Goal: Task Accomplishment & Management: Use online tool/utility

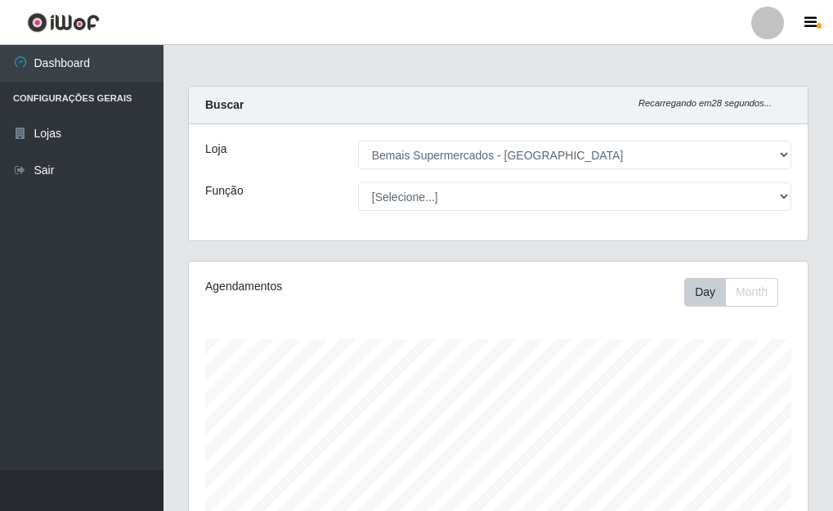
select select "249"
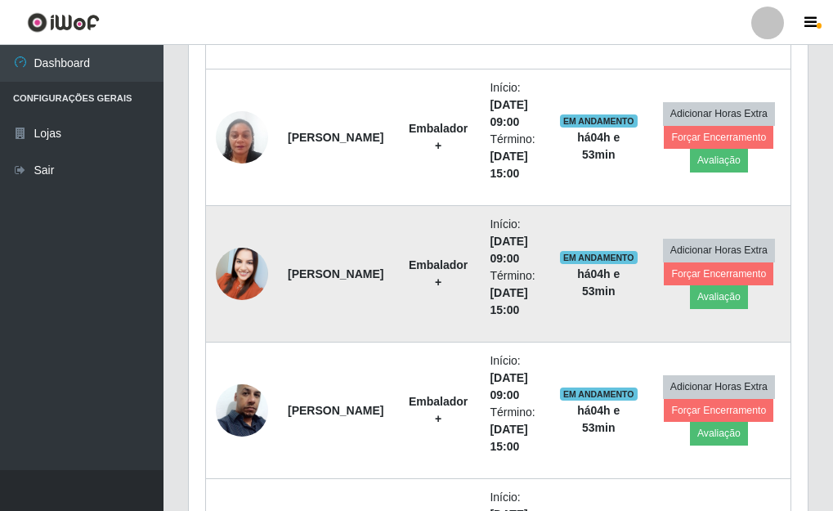
scroll to position [749, 0]
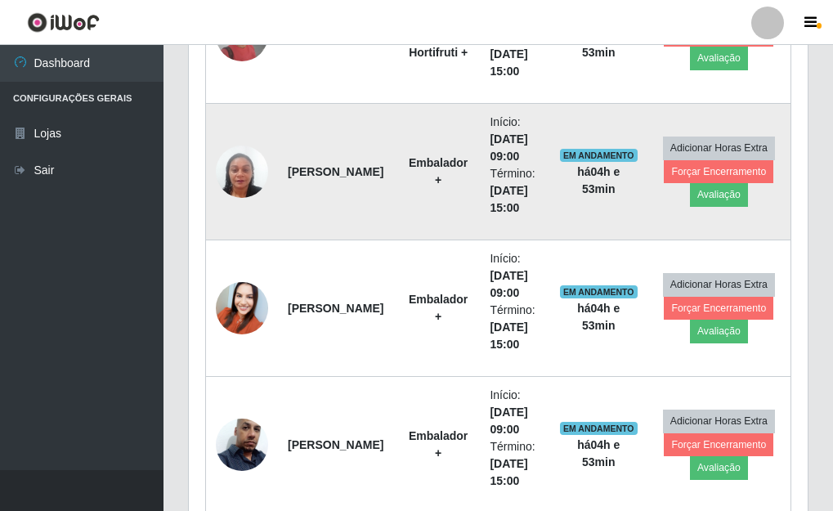
click at [237, 172] on img at bounding box center [242, 171] width 52 height 93
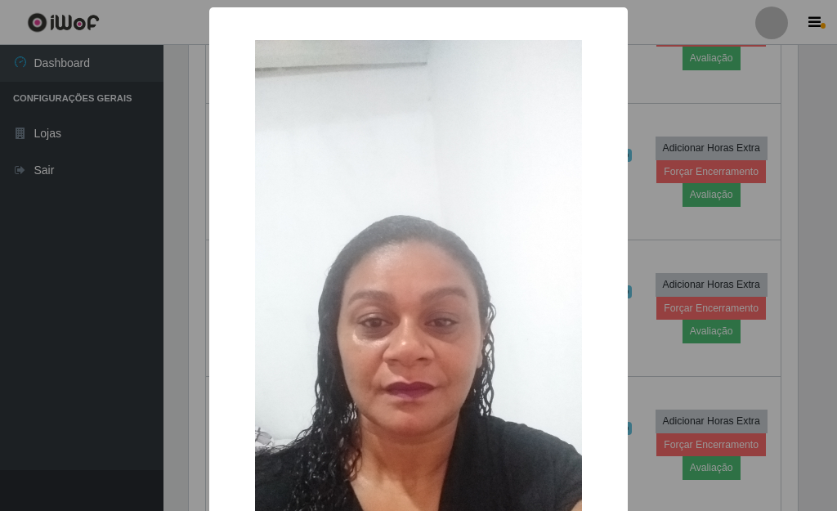
click at [636, 91] on div "× OK Cancel" at bounding box center [418, 255] width 837 height 511
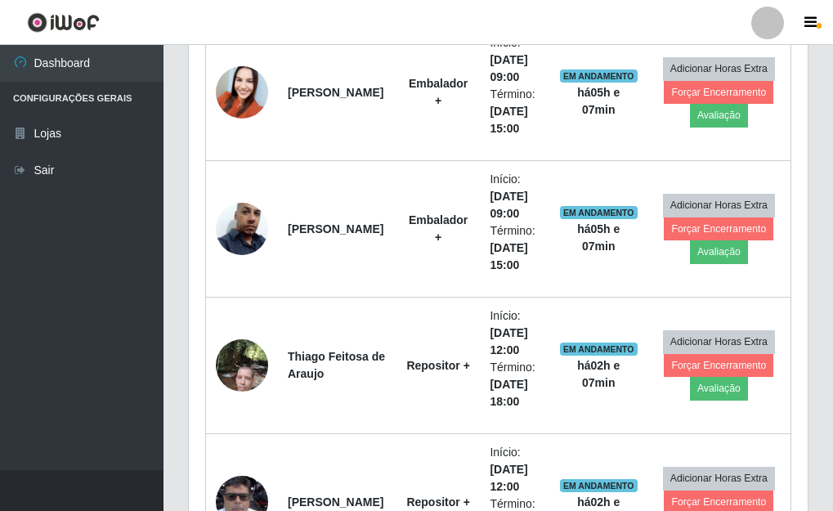
scroll to position [504, 0]
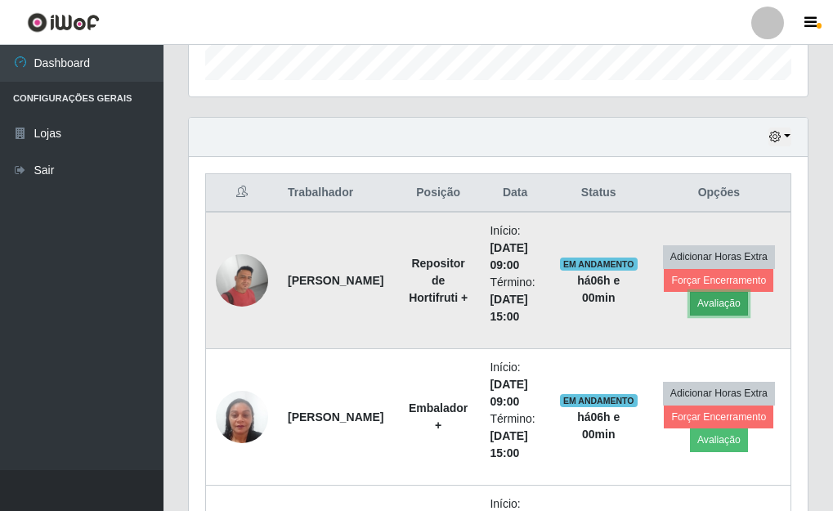
click at [729, 306] on button "Avaliação" at bounding box center [719, 303] width 58 height 23
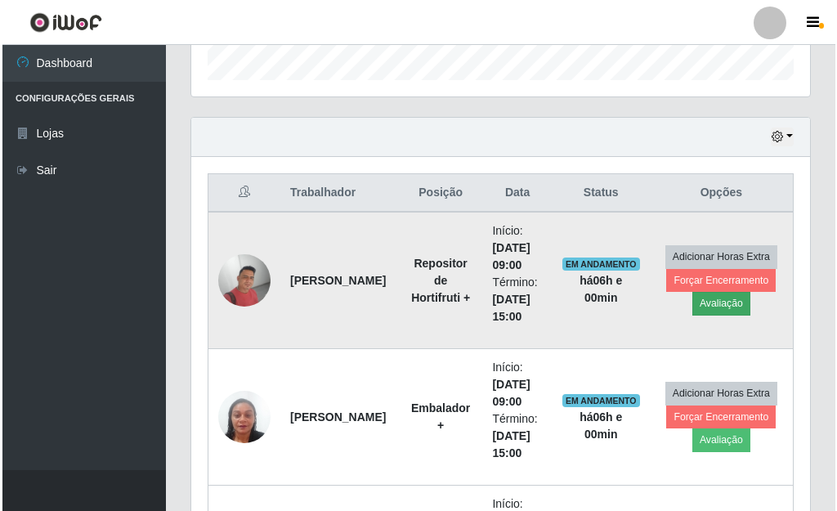
scroll to position [339, 609]
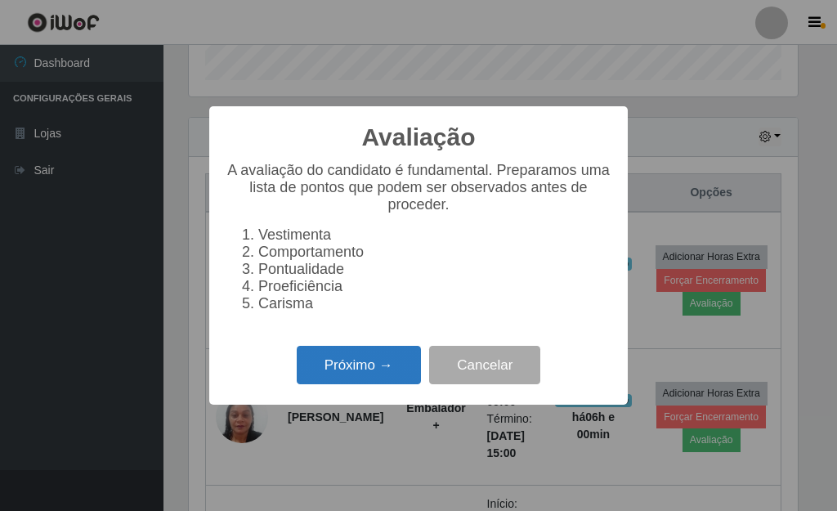
click at [351, 358] on button "Próximo →" at bounding box center [359, 365] width 124 height 38
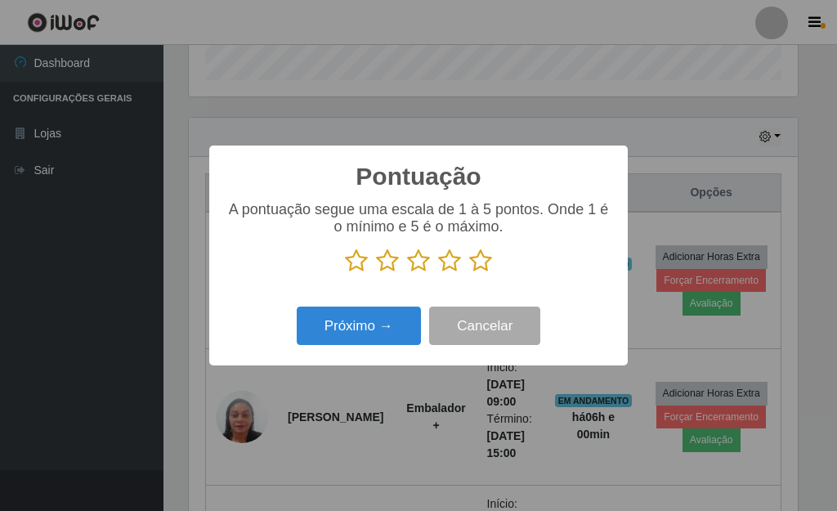
click at [484, 269] on icon at bounding box center [480, 260] width 23 height 25
click at [469, 273] on input "radio" at bounding box center [469, 273] width 0 height 0
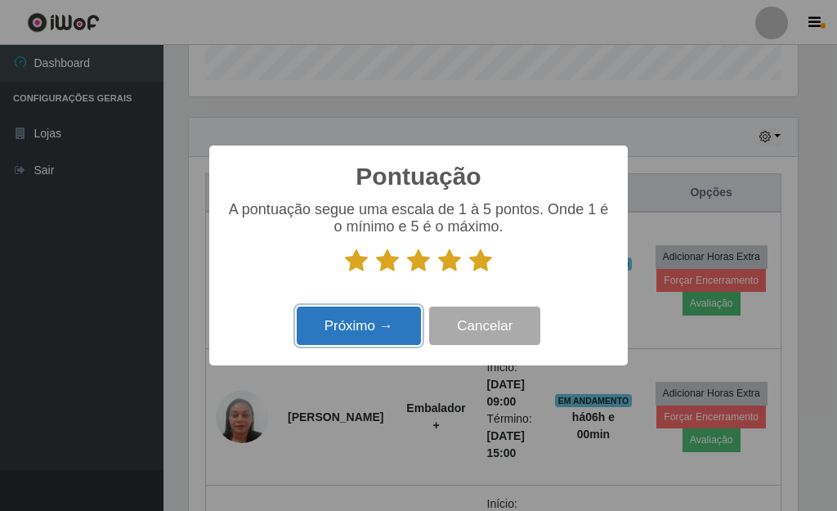
click at [355, 323] on button "Próximo →" at bounding box center [359, 325] width 124 height 38
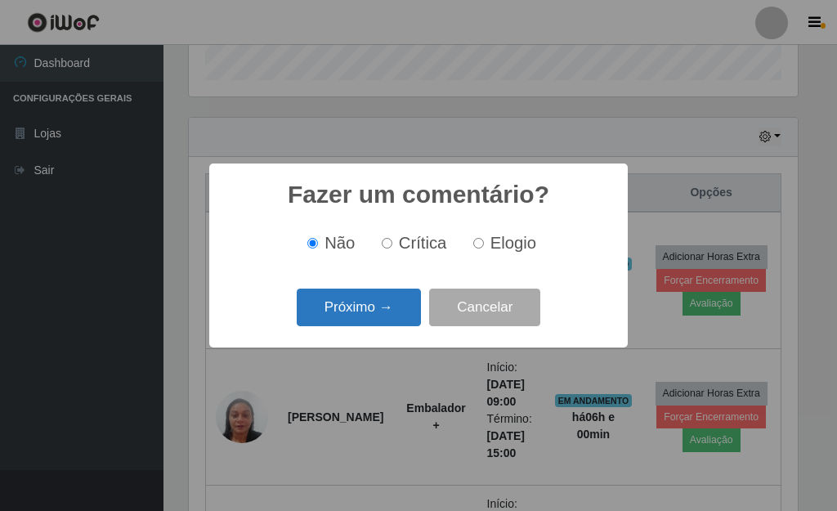
click at [367, 326] on button "Próximo →" at bounding box center [359, 307] width 124 height 38
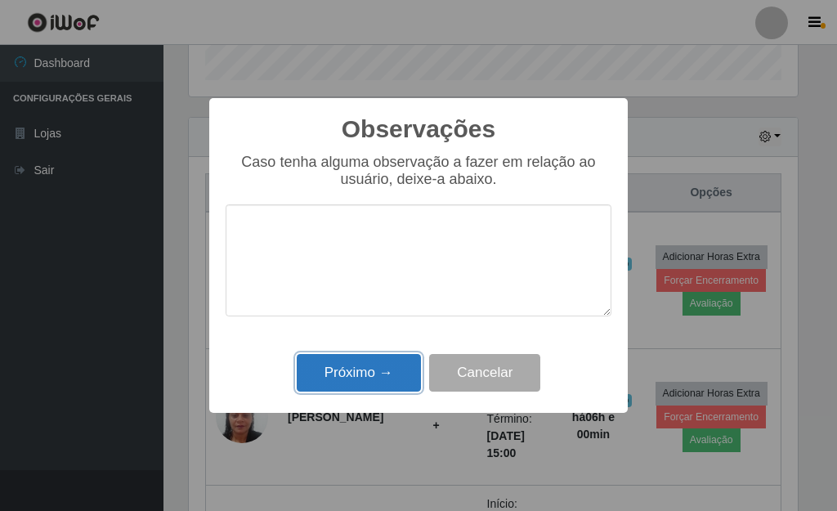
click at [382, 366] on button "Próximo →" at bounding box center [359, 373] width 124 height 38
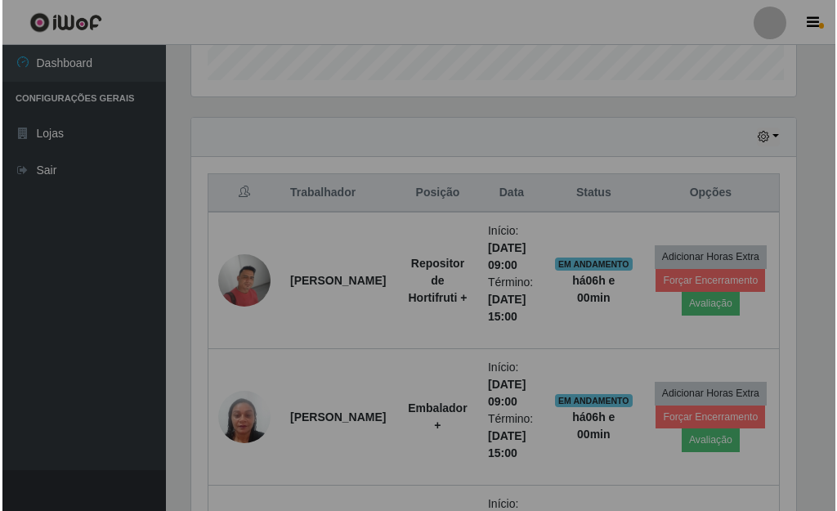
scroll to position [339, 619]
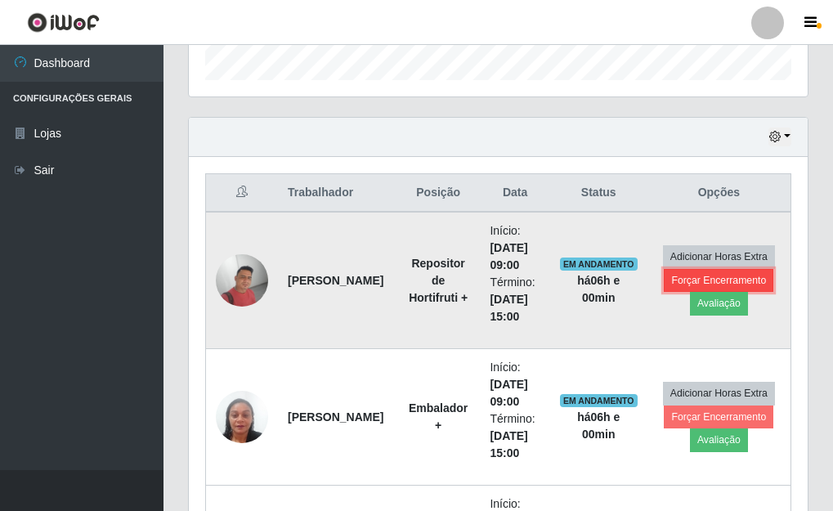
click at [688, 276] on button "Forçar Encerramento" at bounding box center [719, 280] width 110 height 23
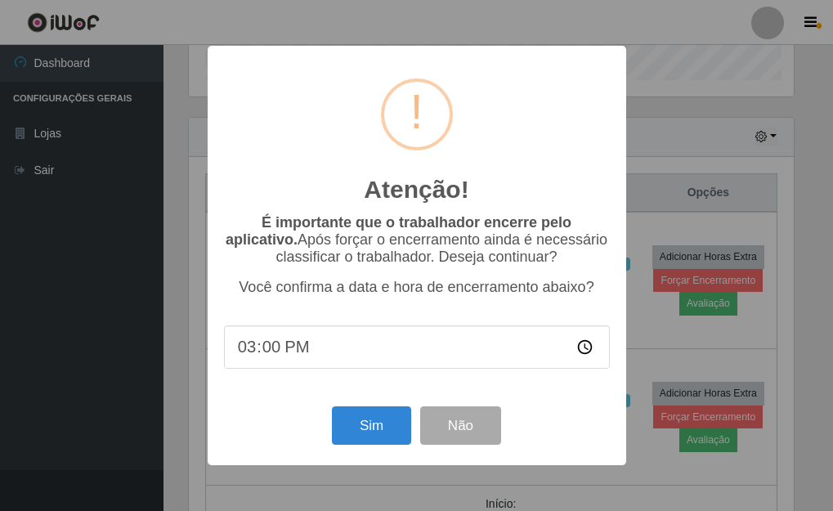
scroll to position [339, 609]
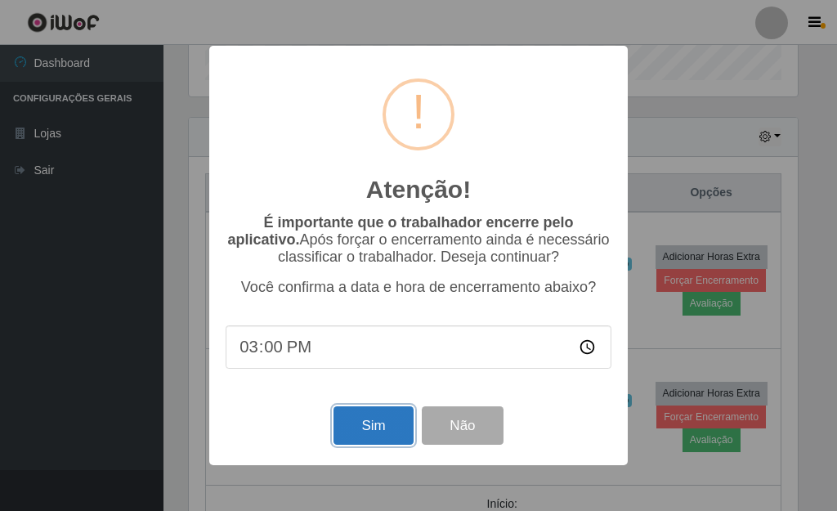
click at [378, 419] on button "Sim" at bounding box center [372, 425] width 79 height 38
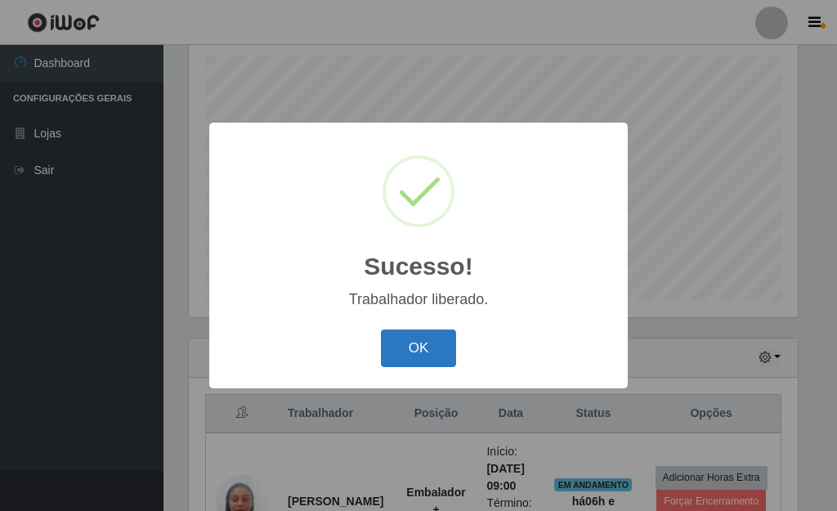
click at [436, 355] on button "OK" at bounding box center [419, 348] width 76 height 38
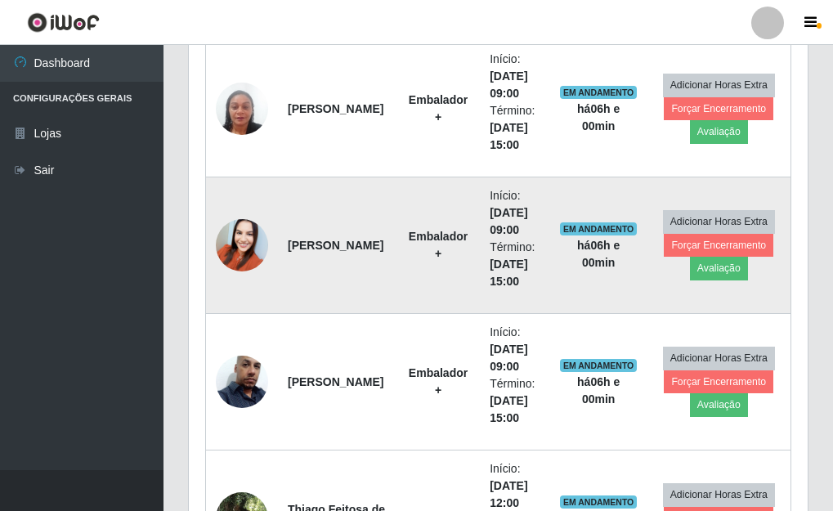
scroll to position [692, 0]
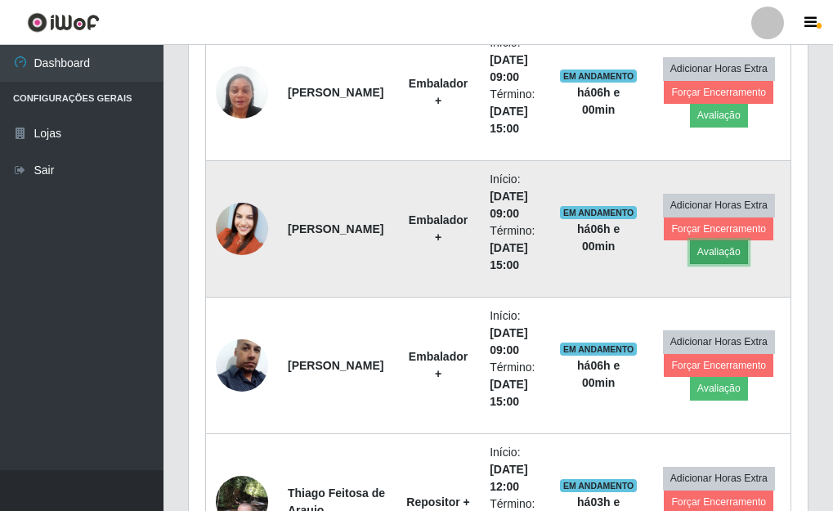
click at [716, 257] on button "Avaliação" at bounding box center [719, 251] width 58 height 23
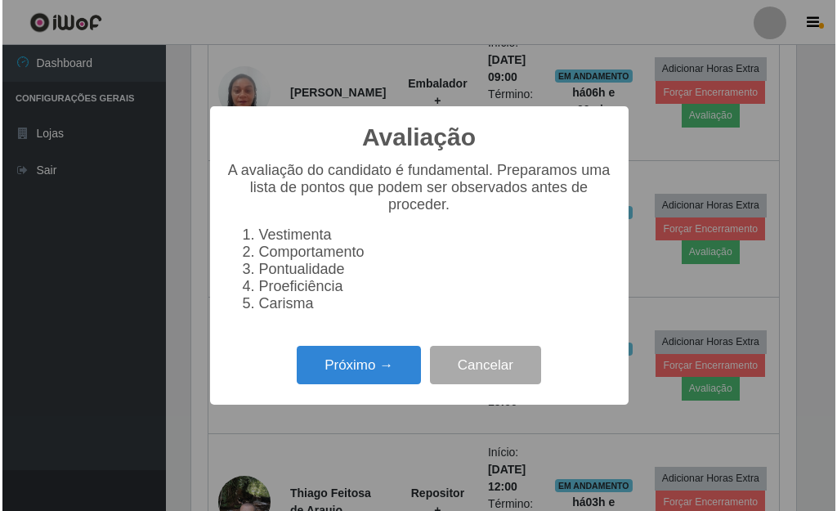
scroll to position [339, 609]
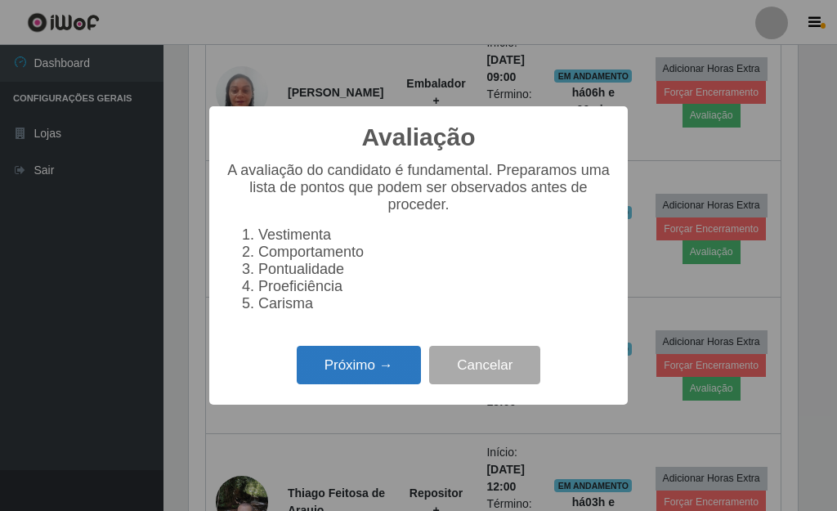
click at [379, 369] on button "Próximo →" at bounding box center [359, 365] width 124 height 38
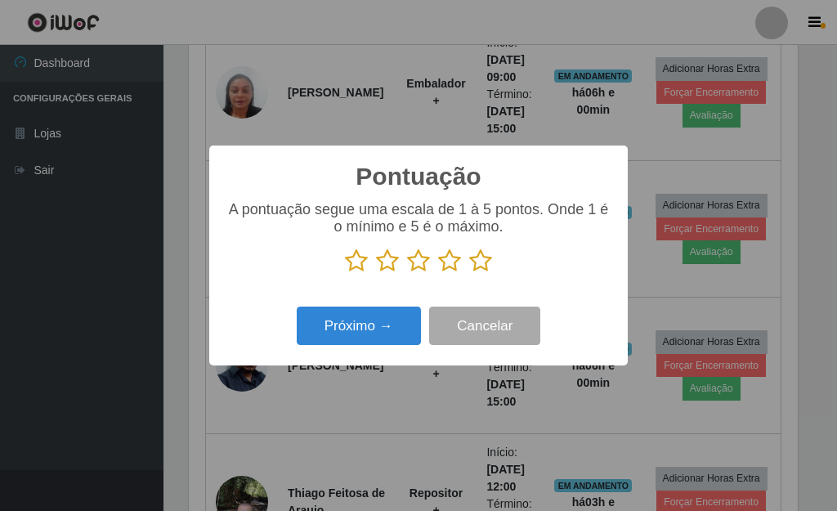
click at [483, 258] on icon at bounding box center [480, 260] width 23 height 25
click at [469, 273] on input "radio" at bounding box center [469, 273] width 0 height 0
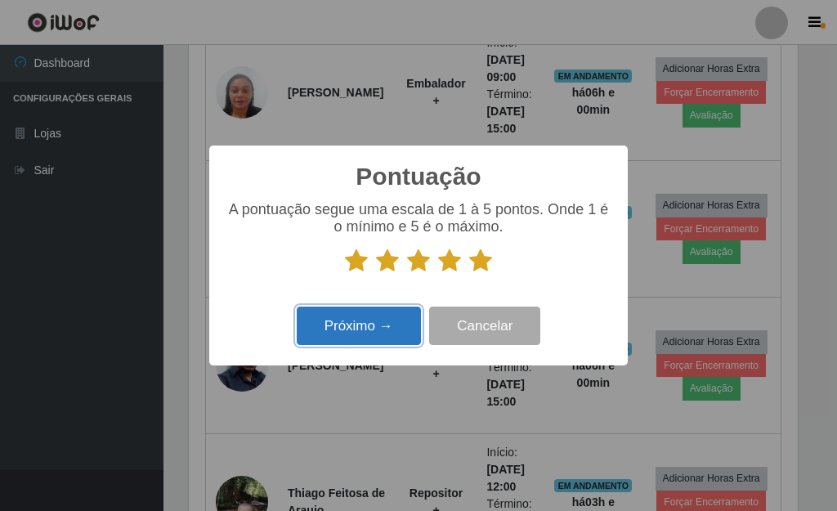
click at [391, 330] on button "Próximo →" at bounding box center [359, 325] width 124 height 38
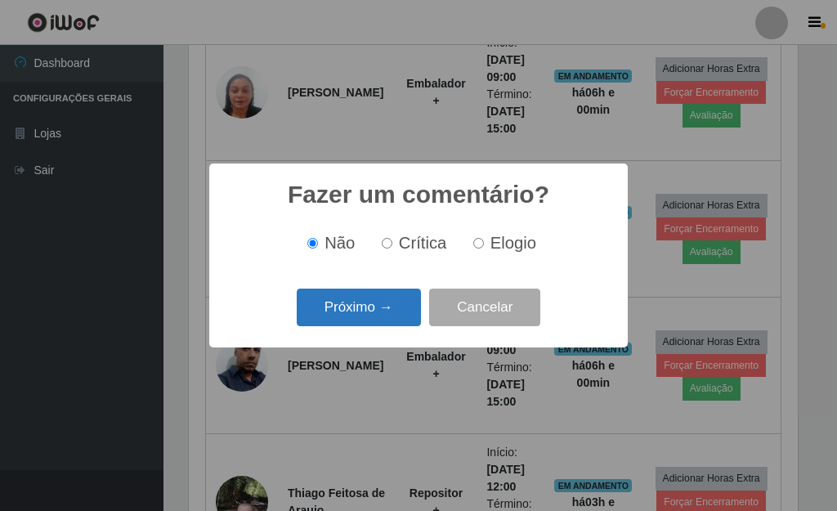
click at [377, 311] on button "Próximo →" at bounding box center [359, 307] width 124 height 38
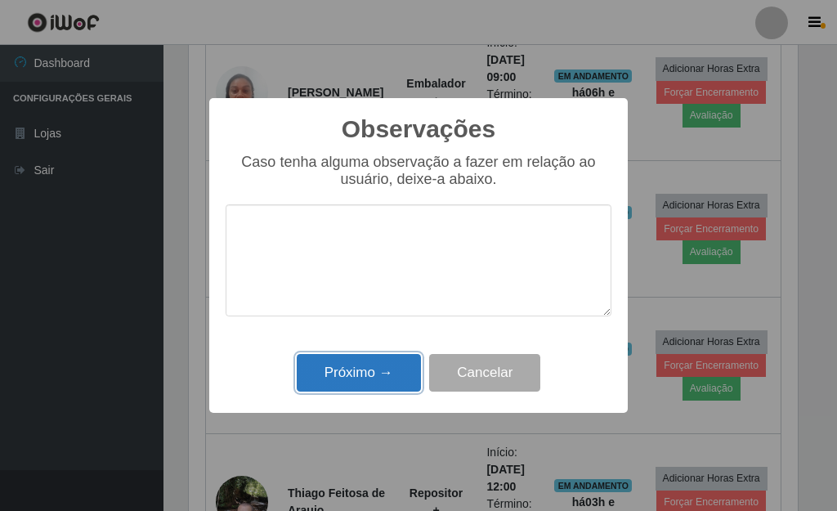
click at [381, 365] on button "Próximo →" at bounding box center [359, 373] width 124 height 38
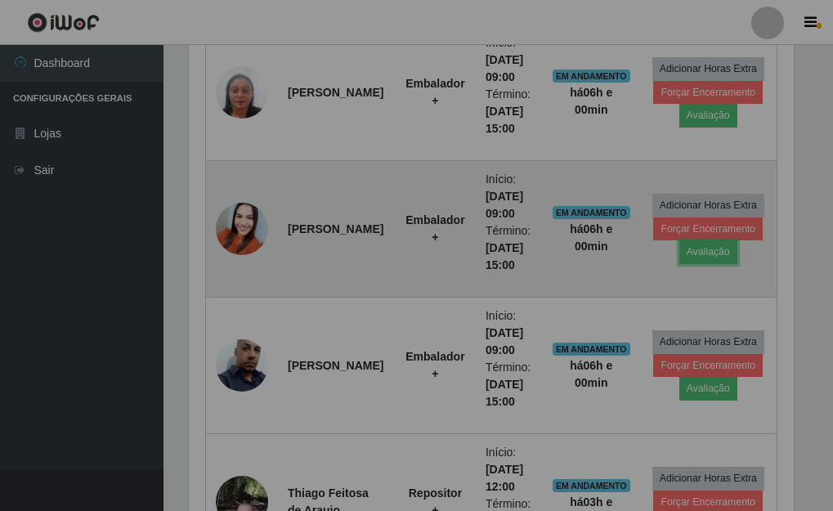
scroll to position [339, 619]
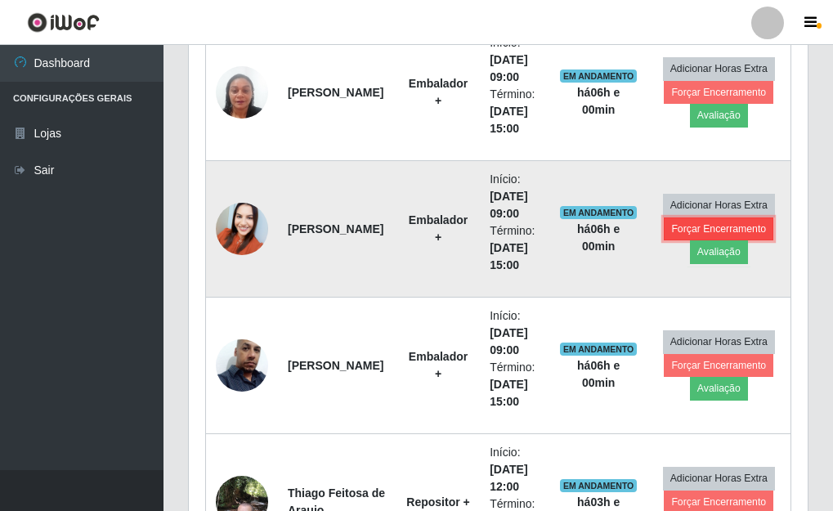
click at [754, 217] on button "Forçar Encerramento" at bounding box center [719, 228] width 110 height 23
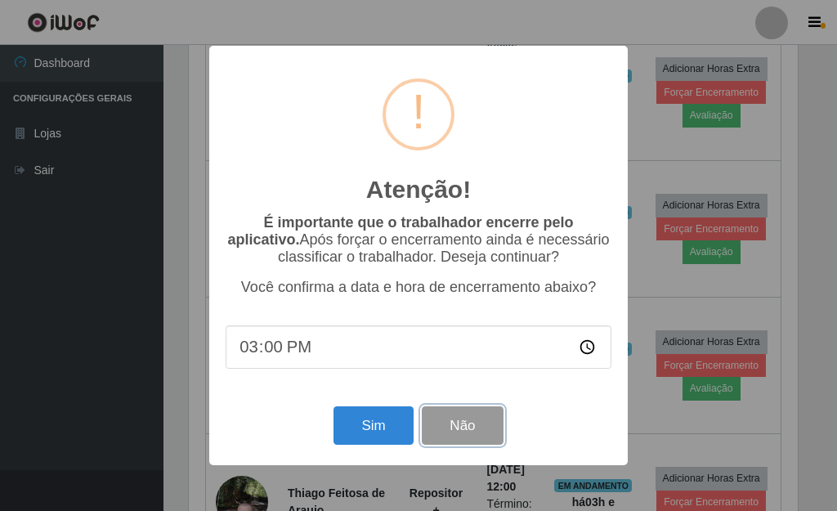
click at [487, 419] on button "Não" at bounding box center [462, 425] width 81 height 38
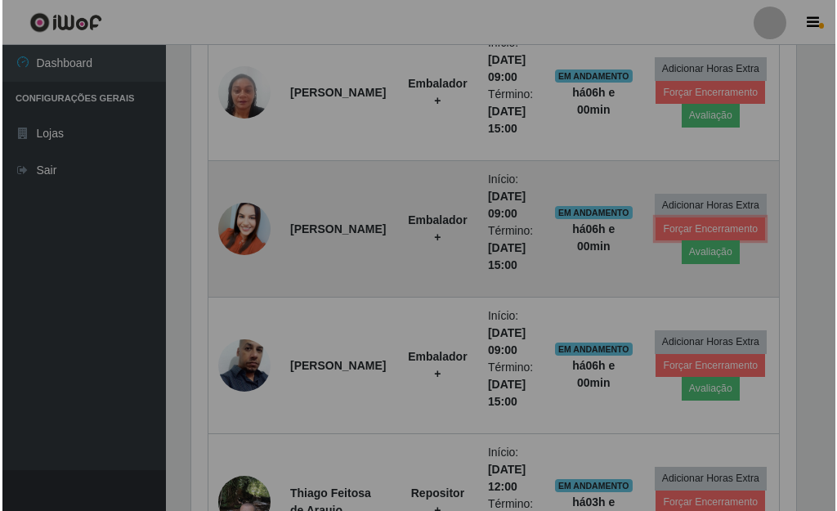
scroll to position [339, 619]
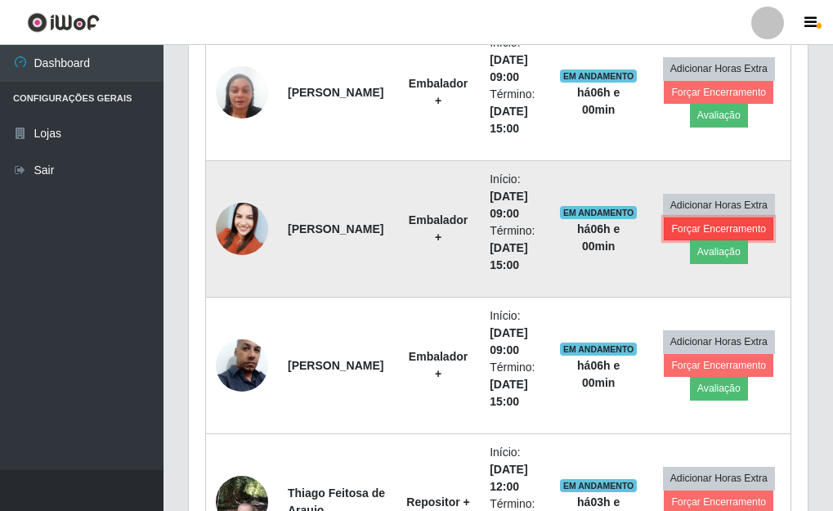
click at [746, 227] on button "Forçar Encerramento" at bounding box center [719, 228] width 110 height 23
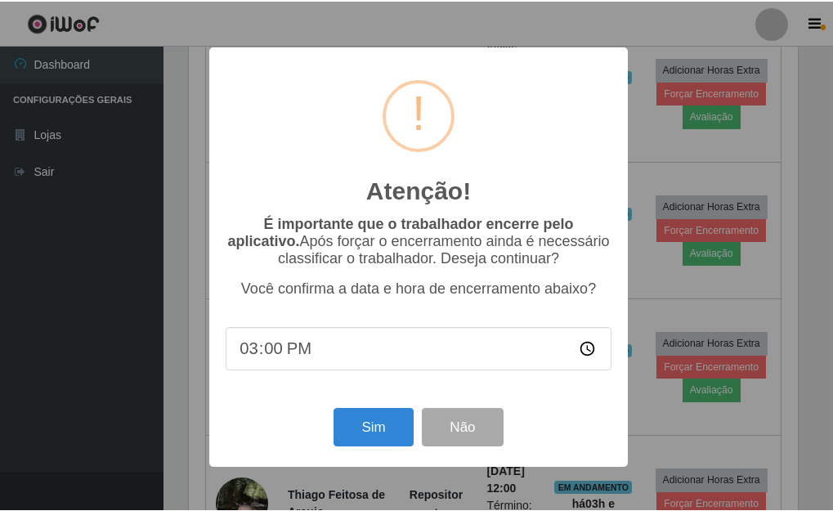
scroll to position [339, 609]
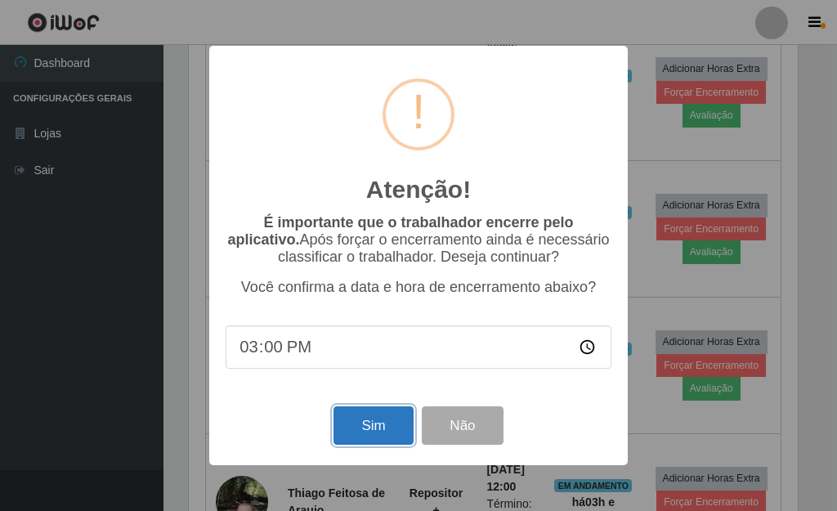
click at [352, 419] on button "Sim" at bounding box center [372, 425] width 79 height 38
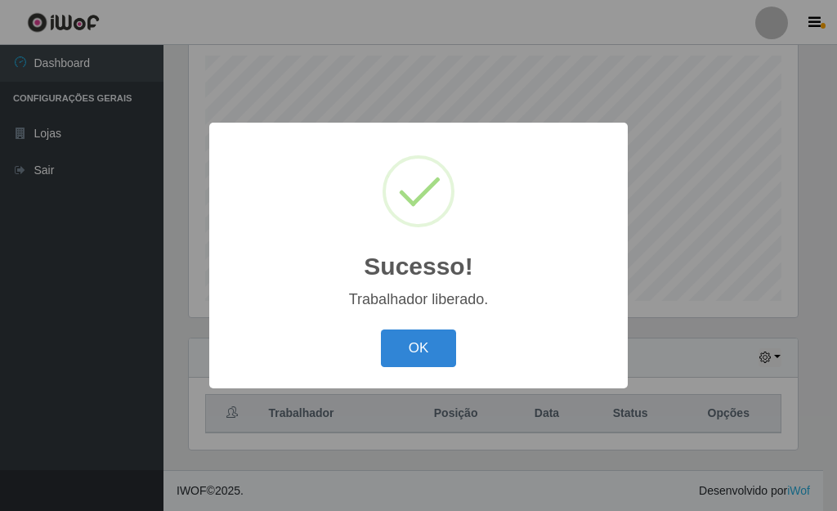
scroll to position [0, 0]
click at [408, 346] on button "OK" at bounding box center [419, 348] width 76 height 38
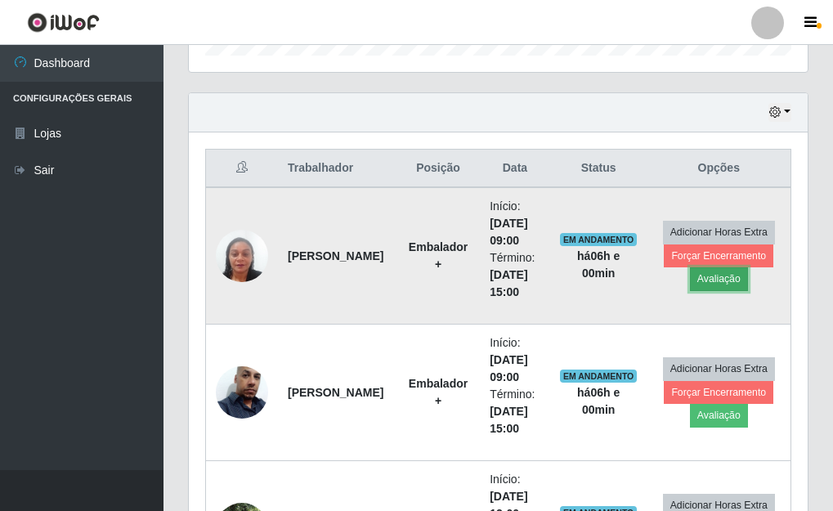
click at [724, 280] on button "Avaliação" at bounding box center [719, 278] width 58 height 23
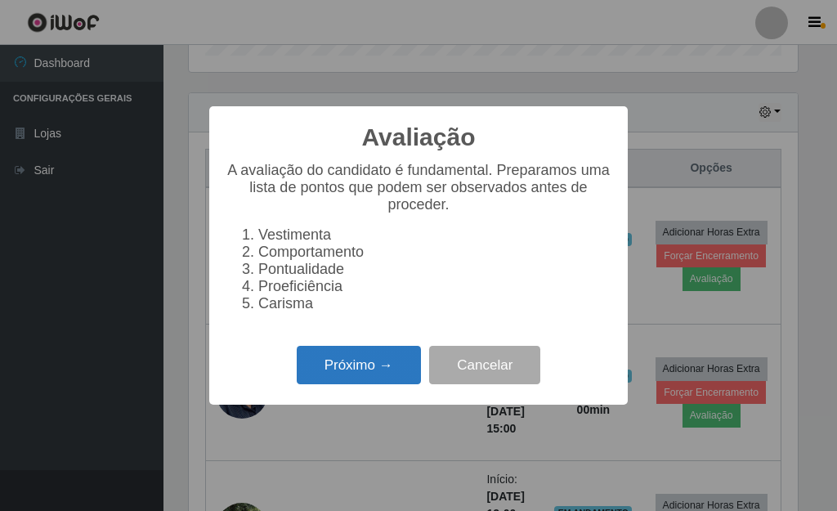
click at [365, 362] on button "Próximo →" at bounding box center [359, 365] width 124 height 38
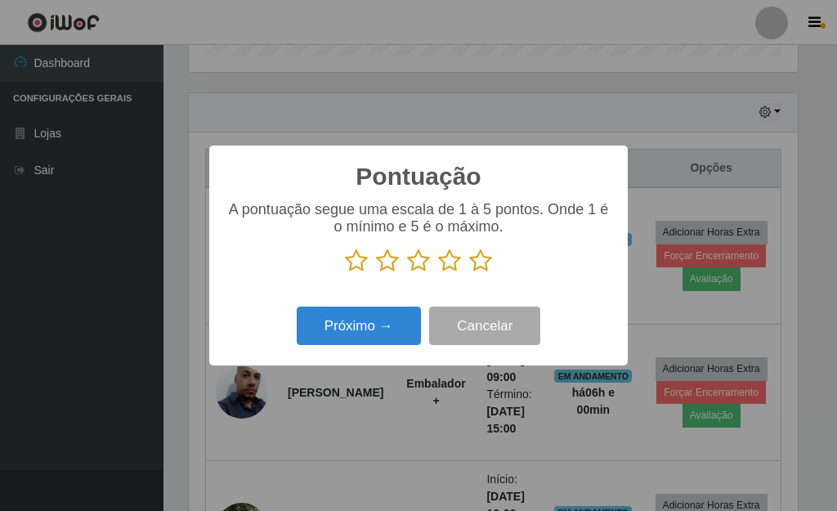
click at [479, 259] on icon at bounding box center [480, 260] width 23 height 25
click at [469, 273] on input "radio" at bounding box center [469, 273] width 0 height 0
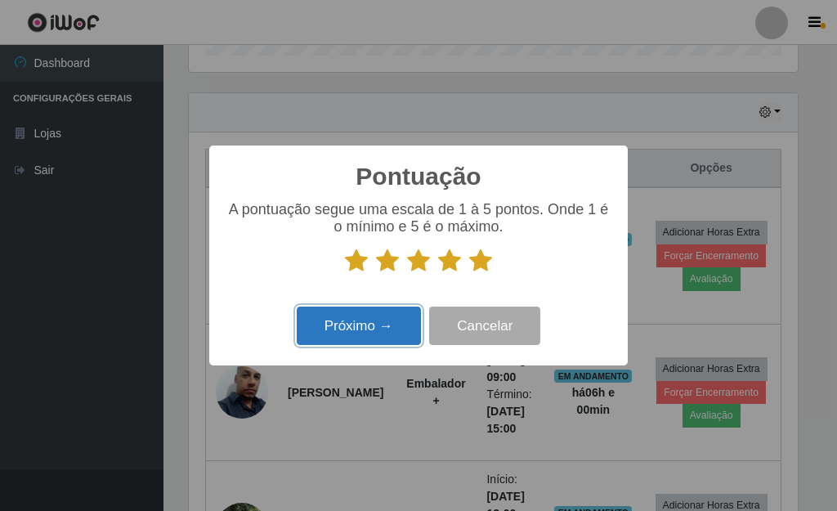
click at [364, 337] on button "Próximo →" at bounding box center [359, 325] width 124 height 38
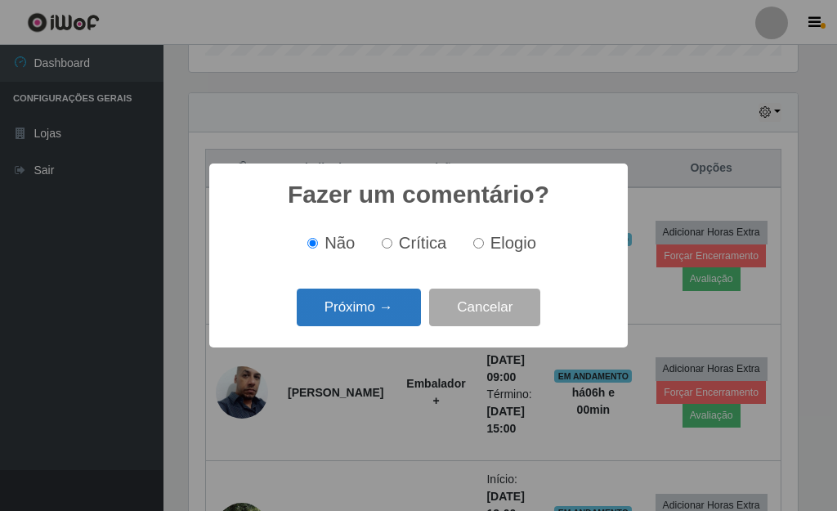
click at [389, 316] on button "Próximo →" at bounding box center [359, 307] width 124 height 38
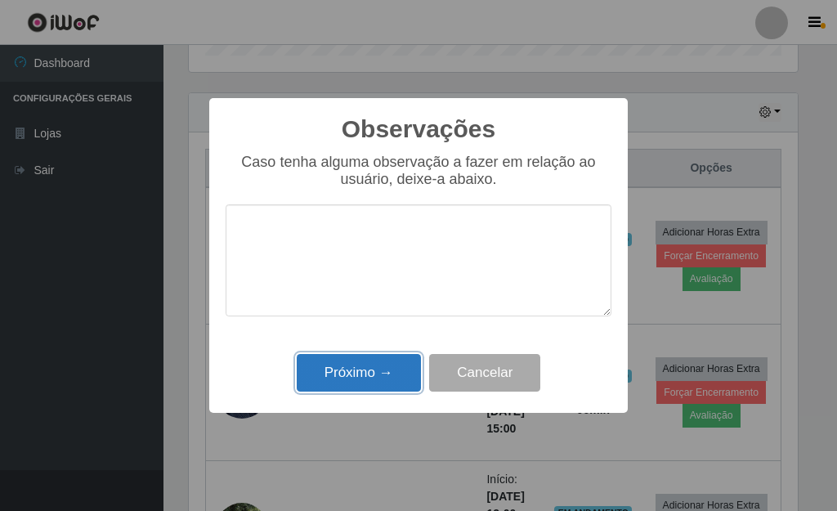
click at [382, 382] on button "Próximo →" at bounding box center [359, 373] width 124 height 38
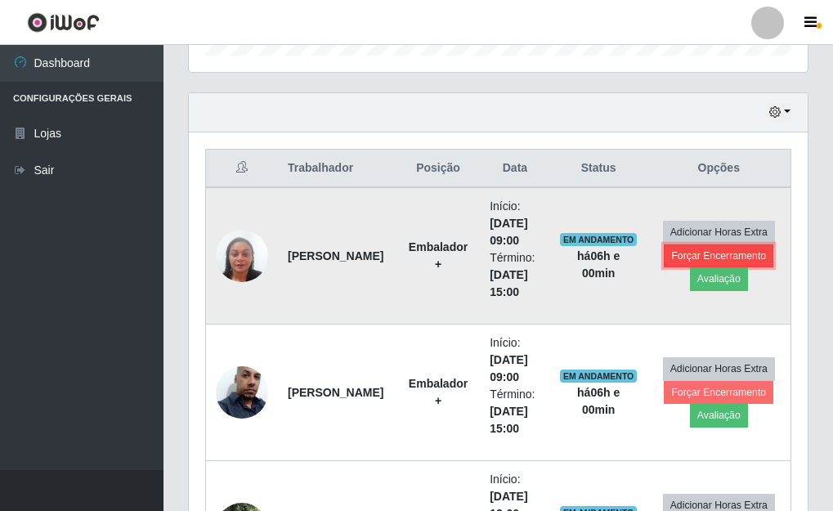
click at [750, 258] on button "Forçar Encerramento" at bounding box center [719, 255] width 110 height 23
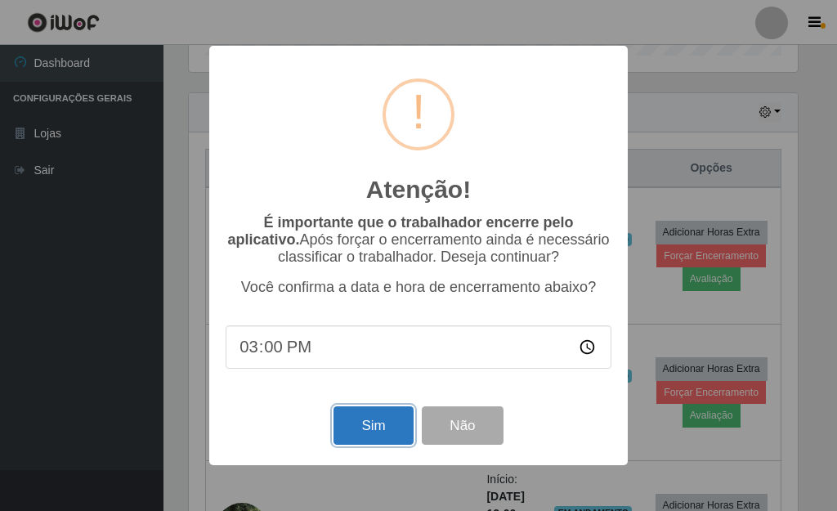
click at [365, 422] on button "Sim" at bounding box center [372, 425] width 79 height 38
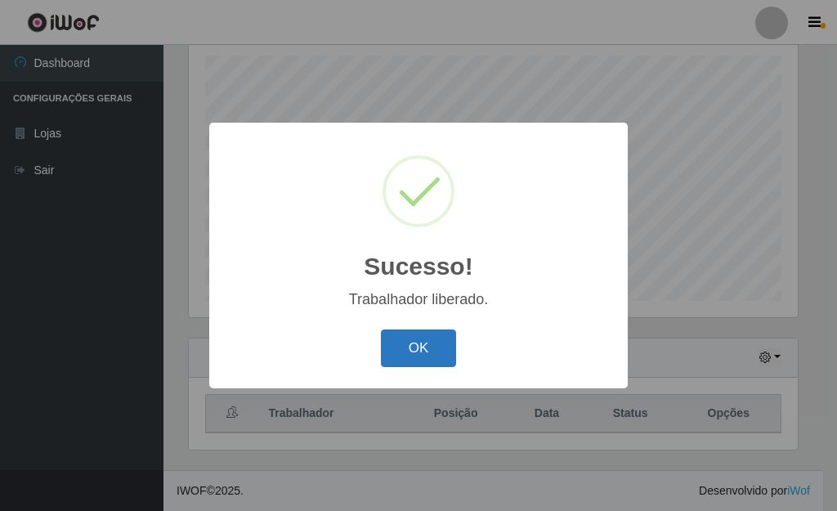
click at [436, 351] on button "OK" at bounding box center [419, 348] width 76 height 38
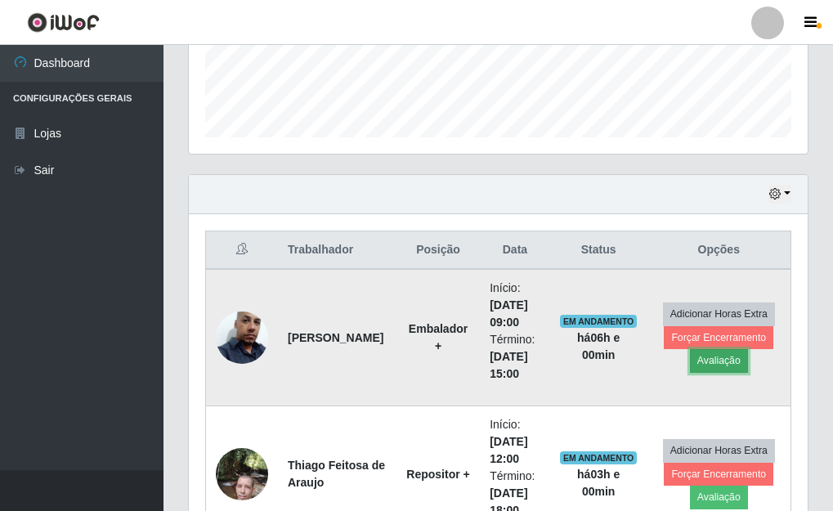
click at [738, 360] on button "Avaliação" at bounding box center [719, 360] width 58 height 23
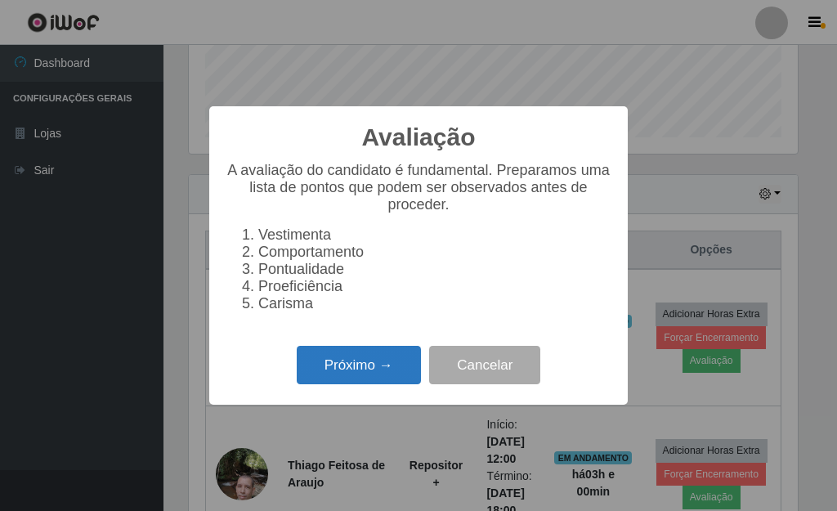
click at [369, 379] on button "Próximo →" at bounding box center [359, 365] width 124 height 38
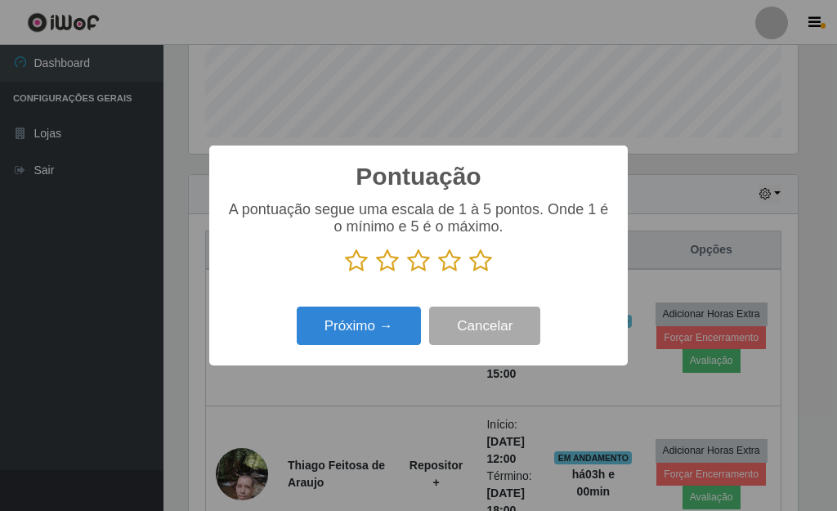
click at [481, 264] on icon at bounding box center [480, 260] width 23 height 25
click at [469, 273] on input "radio" at bounding box center [469, 273] width 0 height 0
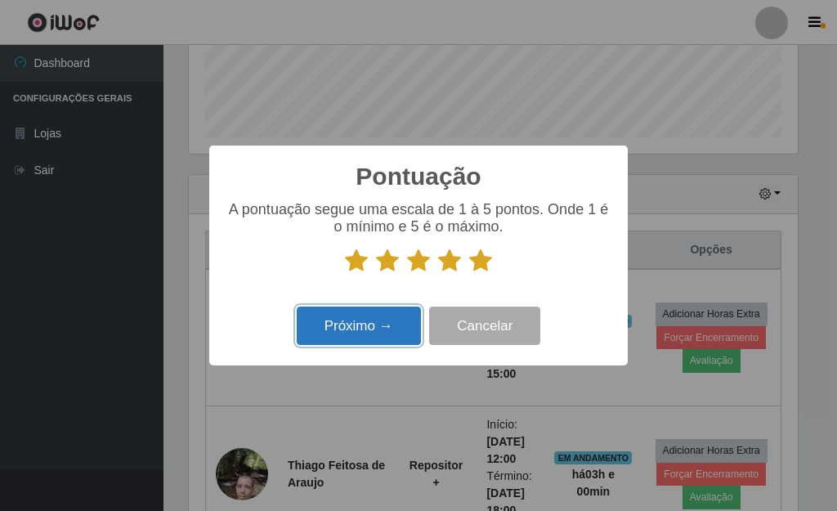
click at [369, 323] on button "Próximo →" at bounding box center [359, 325] width 124 height 38
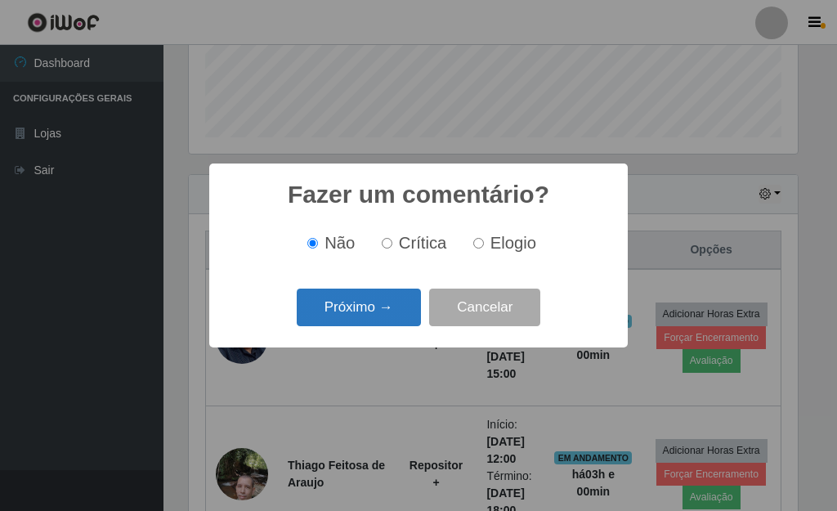
click at [366, 315] on button "Próximo →" at bounding box center [359, 307] width 124 height 38
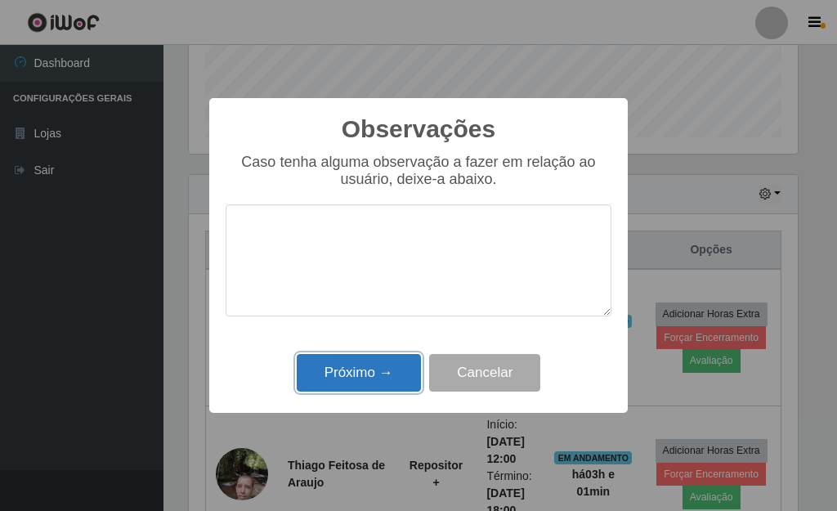
drag, startPoint x: 382, startPoint y: 364, endPoint x: 549, endPoint y: 367, distance: 167.5
click at [382, 364] on button "Próximo →" at bounding box center [359, 373] width 124 height 38
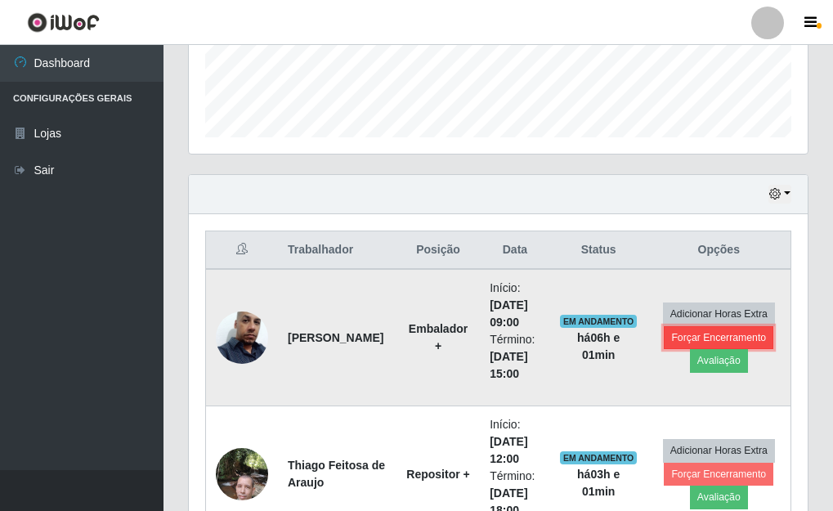
click at [752, 335] on button "Forçar Encerramento" at bounding box center [719, 337] width 110 height 23
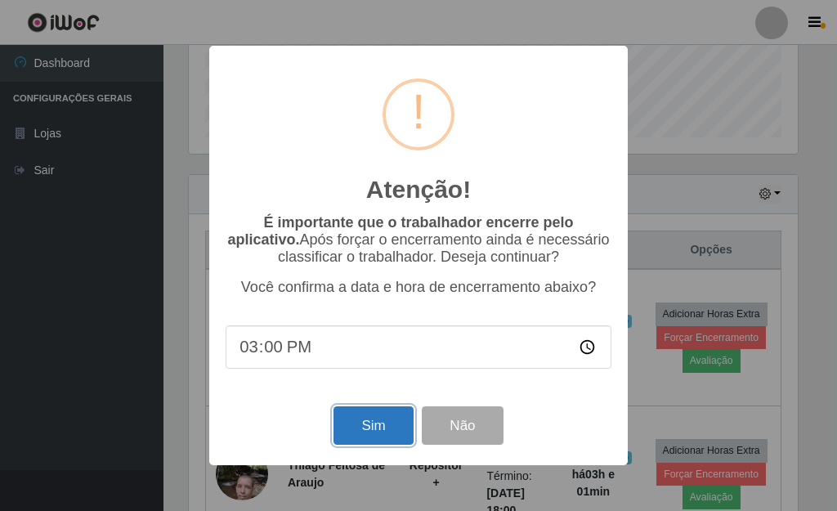
click at [396, 428] on button "Sim" at bounding box center [372, 425] width 79 height 38
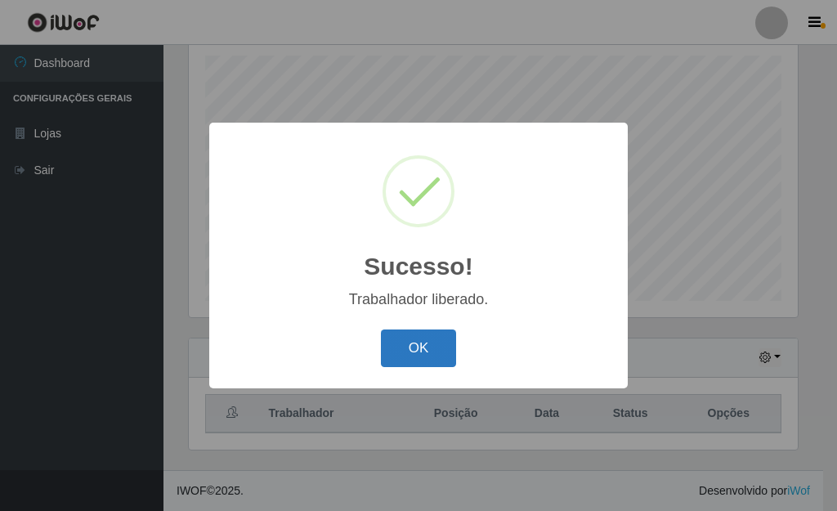
click at [434, 350] on button "OK" at bounding box center [419, 348] width 76 height 38
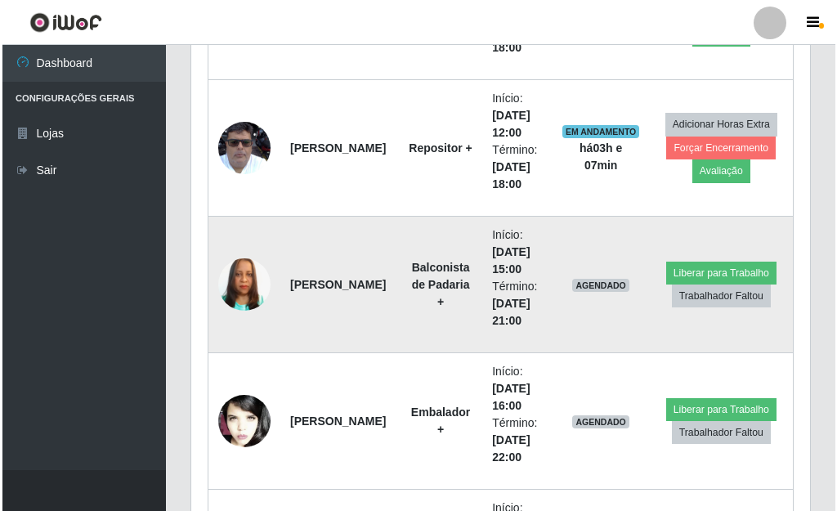
scroll to position [774, 0]
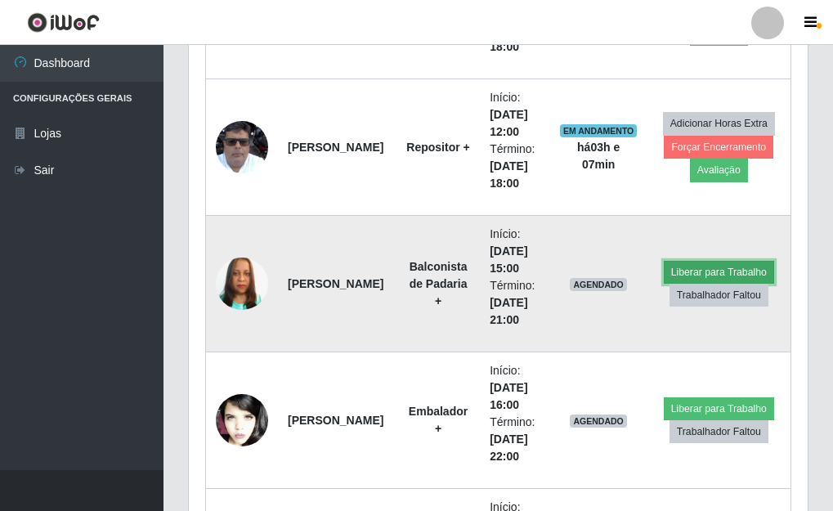
click at [722, 274] on button "Liberar para Trabalho" at bounding box center [719, 272] width 110 height 23
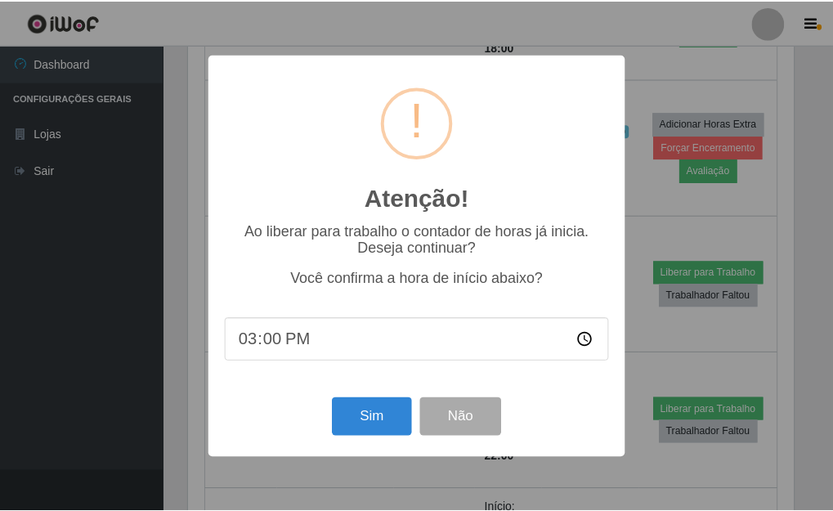
scroll to position [339, 609]
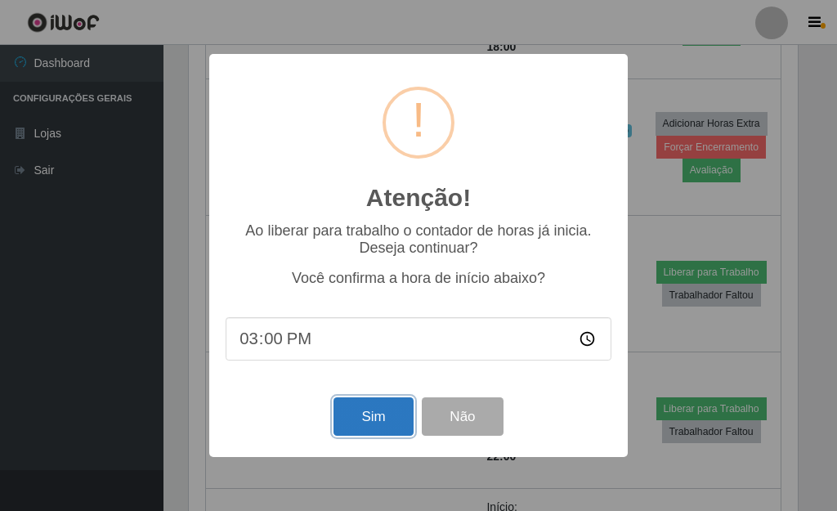
click at [390, 414] on button "Sim" at bounding box center [372, 416] width 79 height 38
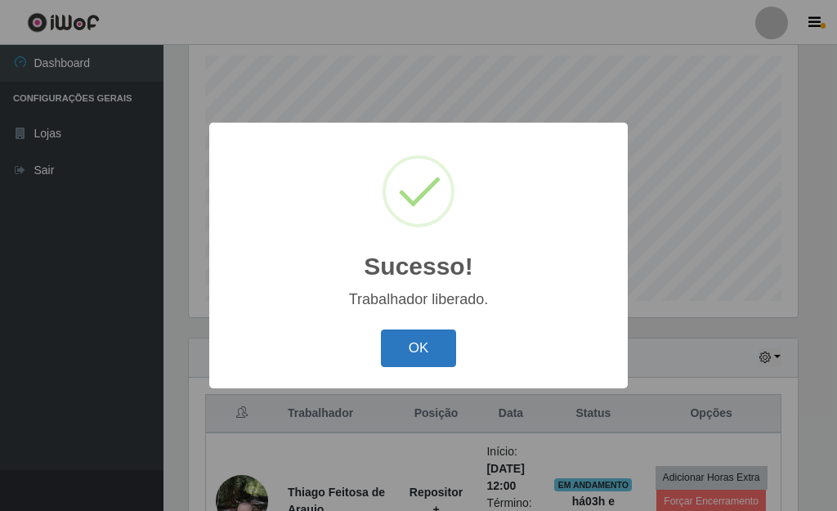
click at [416, 343] on button "OK" at bounding box center [419, 348] width 76 height 38
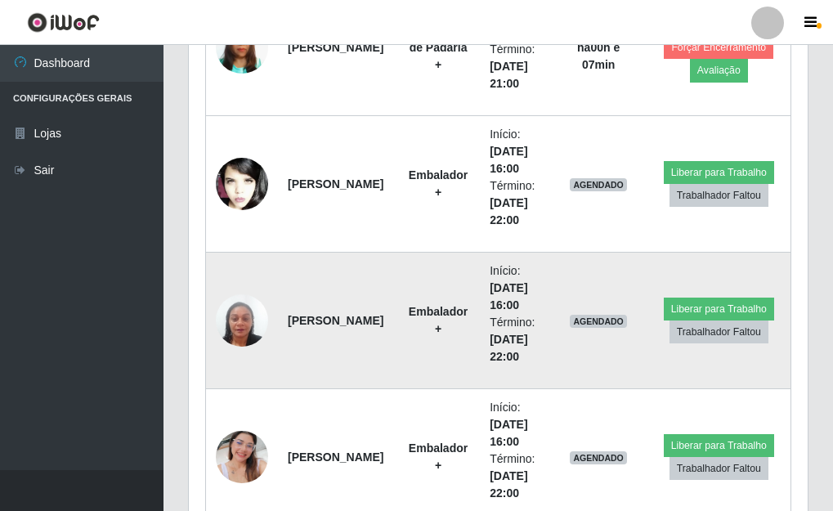
scroll to position [1019, 0]
